Goal: Navigation & Orientation: Find specific page/section

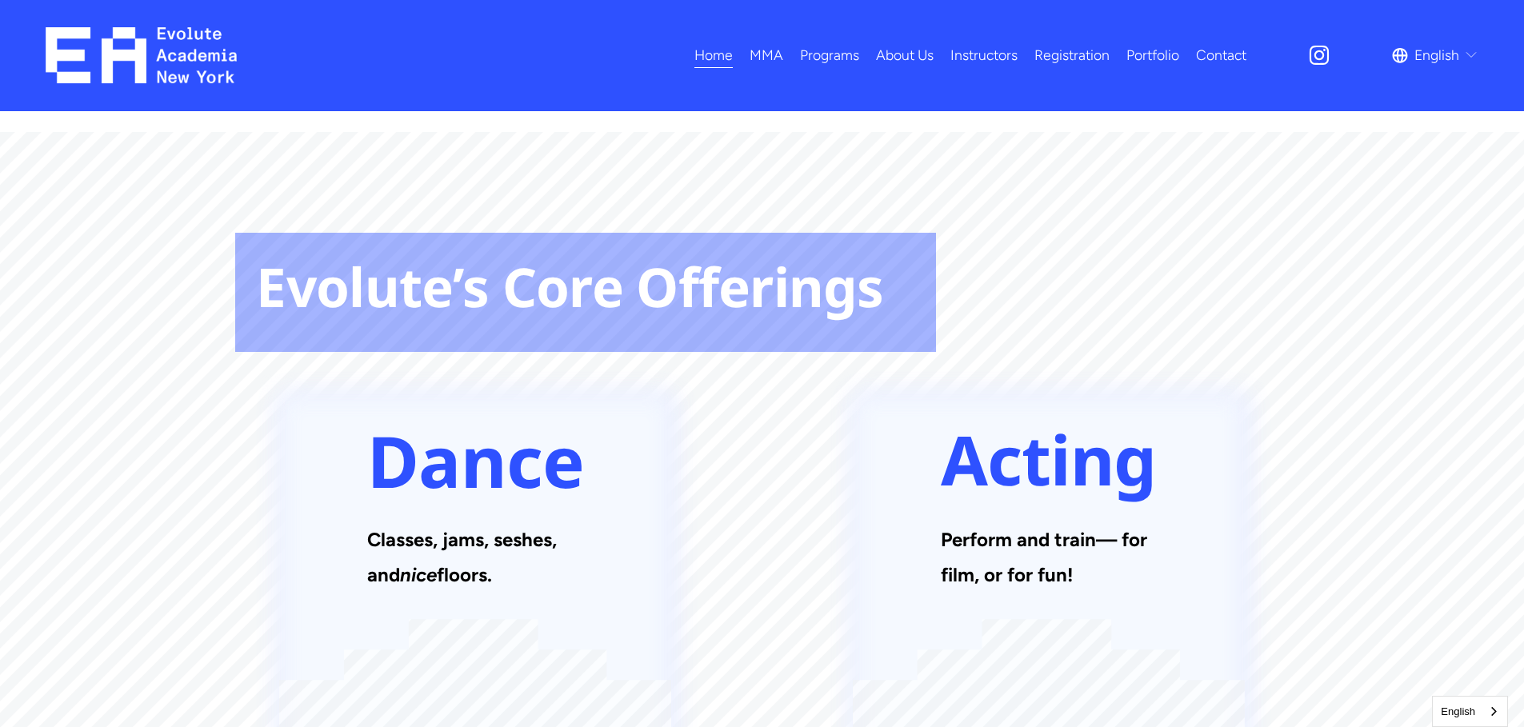
scroll to position [2032, 0]
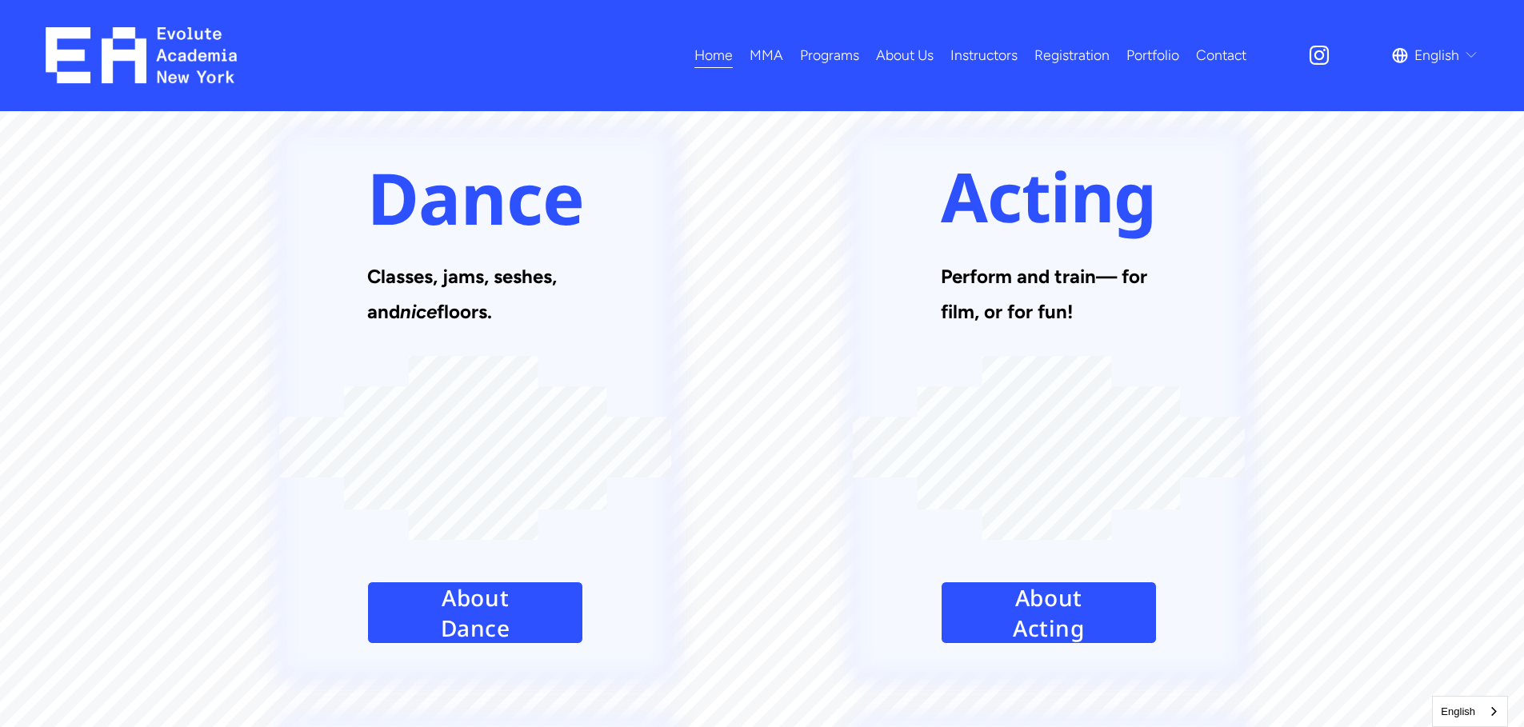
click at [1053, 582] on link "About Acting" at bounding box center [1049, 613] width 216 height 62
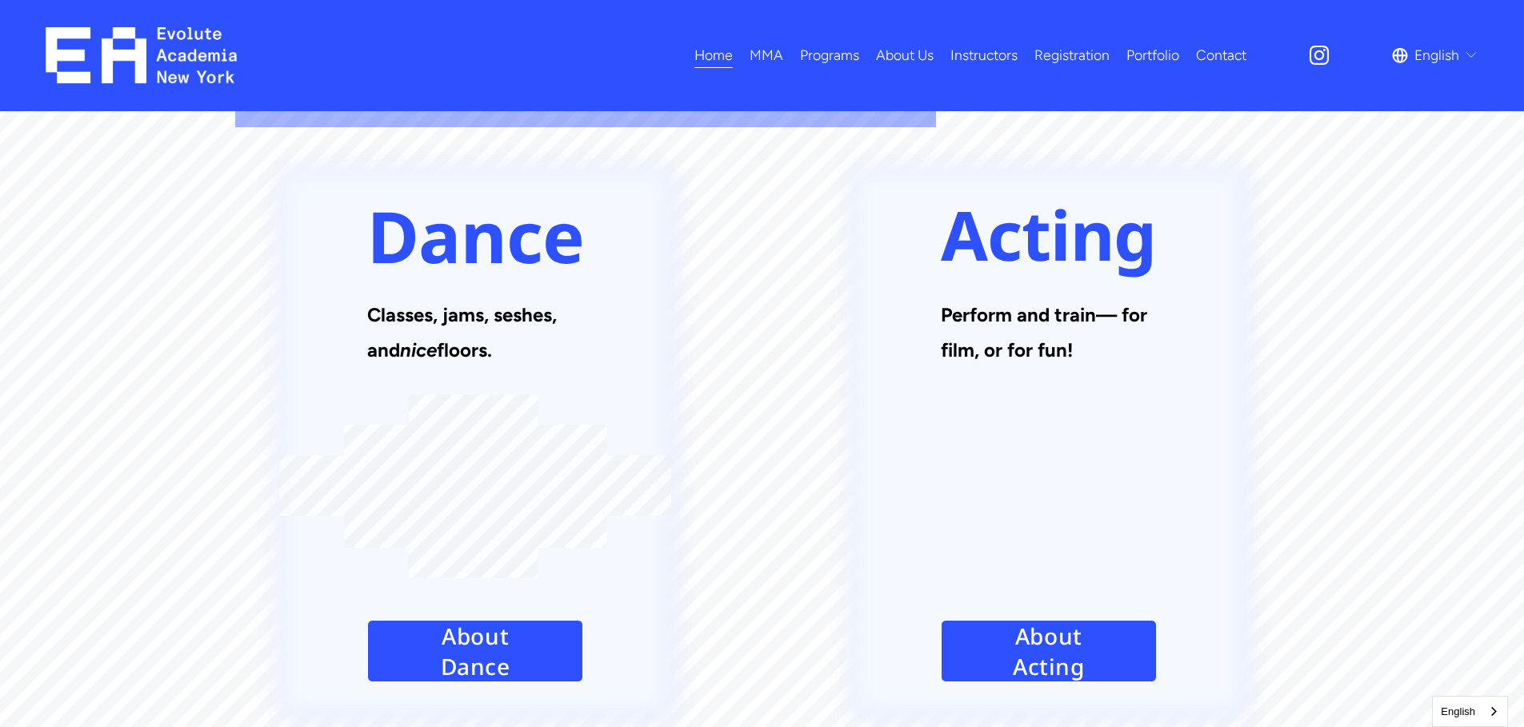
scroll to position [2262, 0]
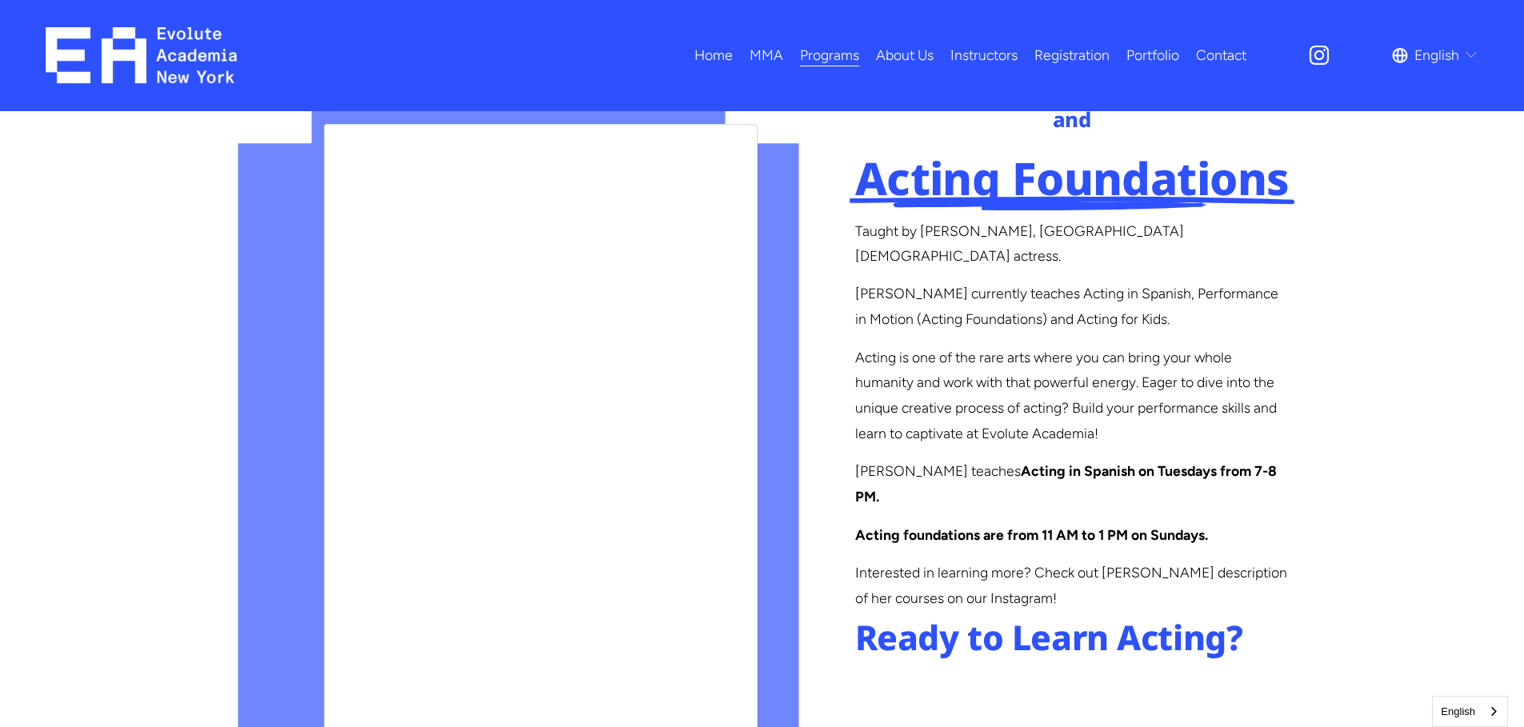
scroll to position [2084, 0]
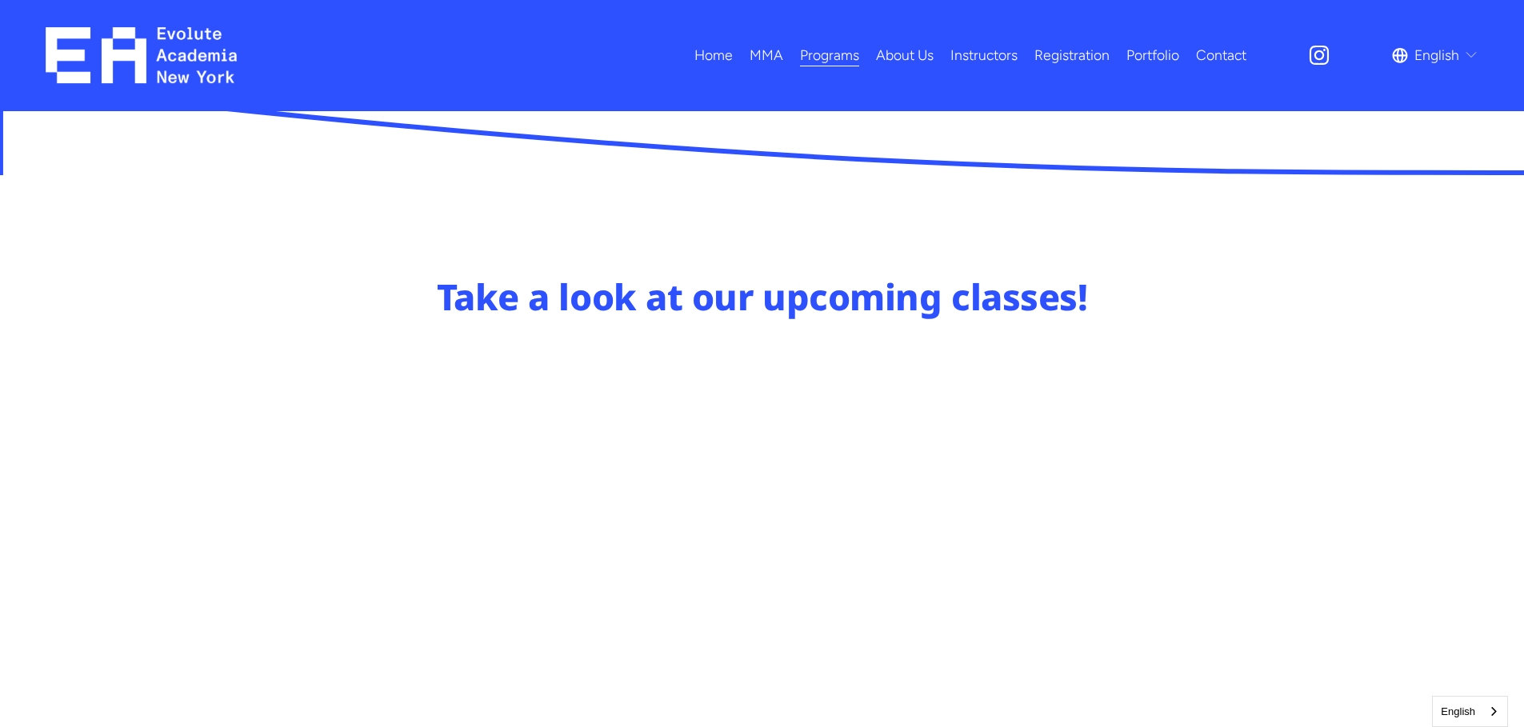
scroll to position [802, 0]
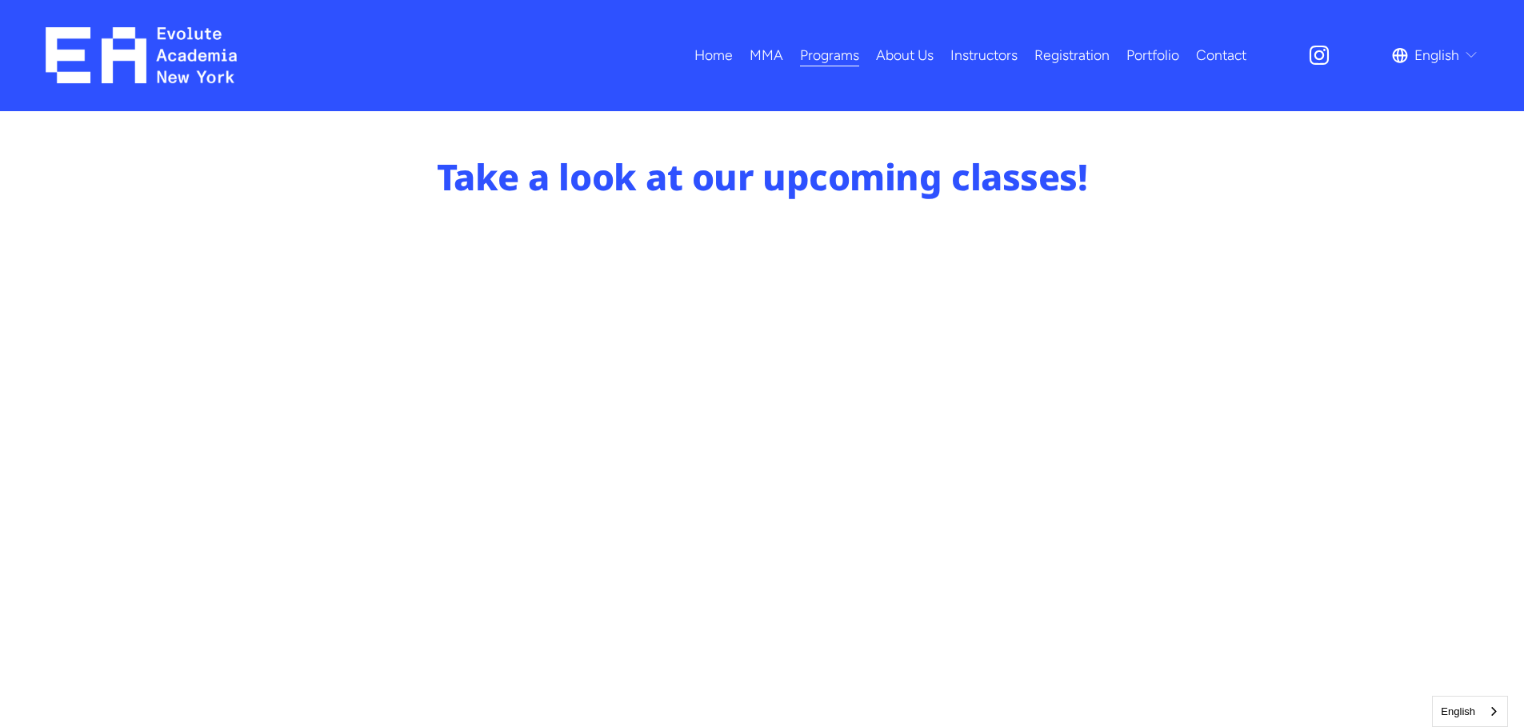
click at [980, 58] on link "Instructors" at bounding box center [983, 56] width 67 height 28
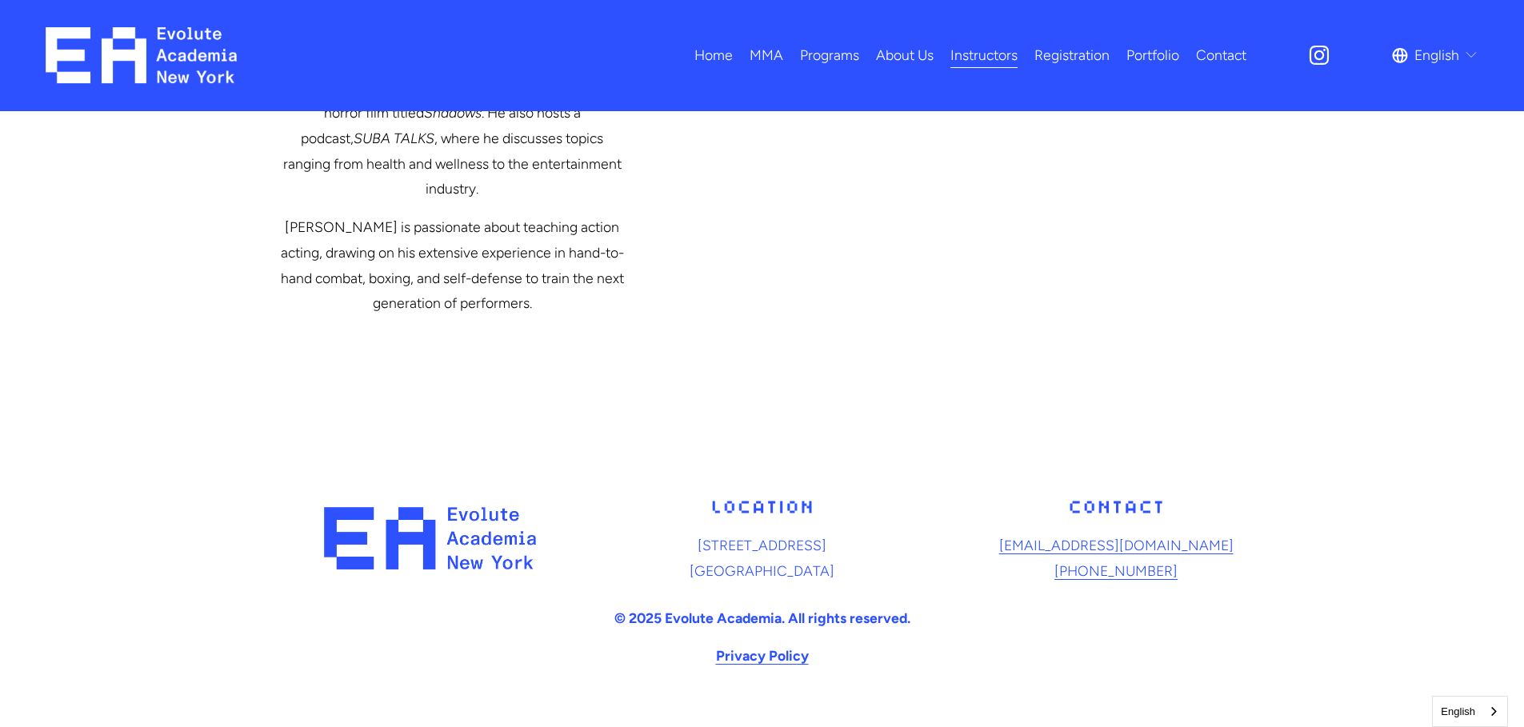
scroll to position [3459, 0]
